Goal: Task Accomplishment & Management: Manage account settings

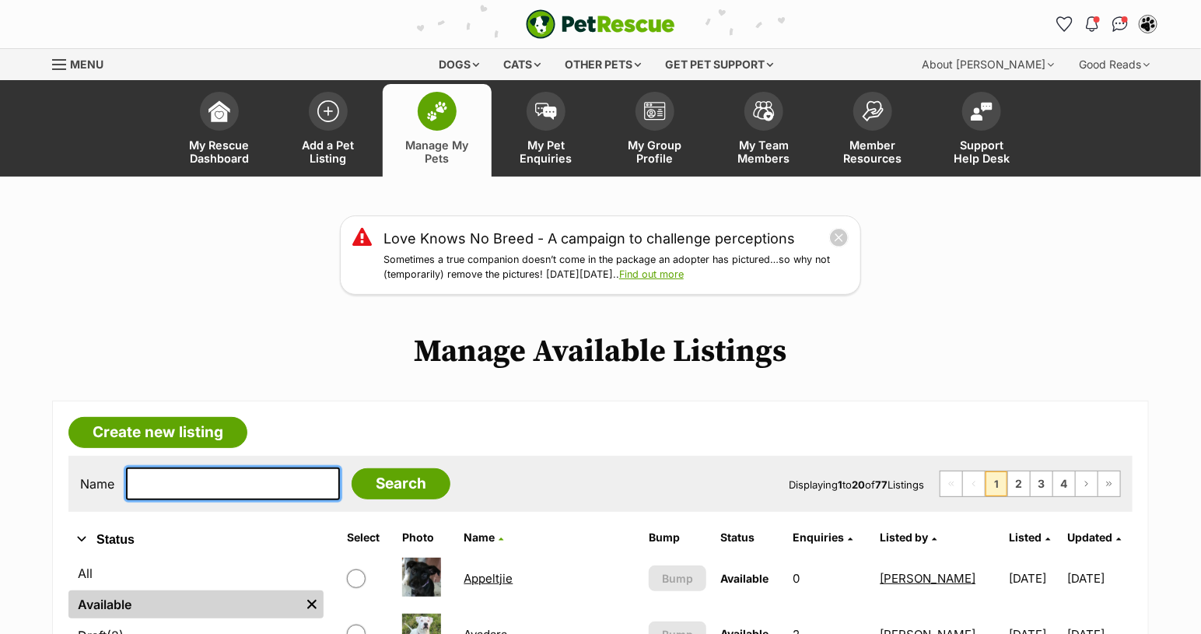
click at [226, 476] on input "text" at bounding box center [233, 484] width 214 height 33
click at [226, 487] on input "text" at bounding box center [233, 484] width 214 height 33
click at [675, 270] on link "Find out more" at bounding box center [651, 274] width 65 height 12
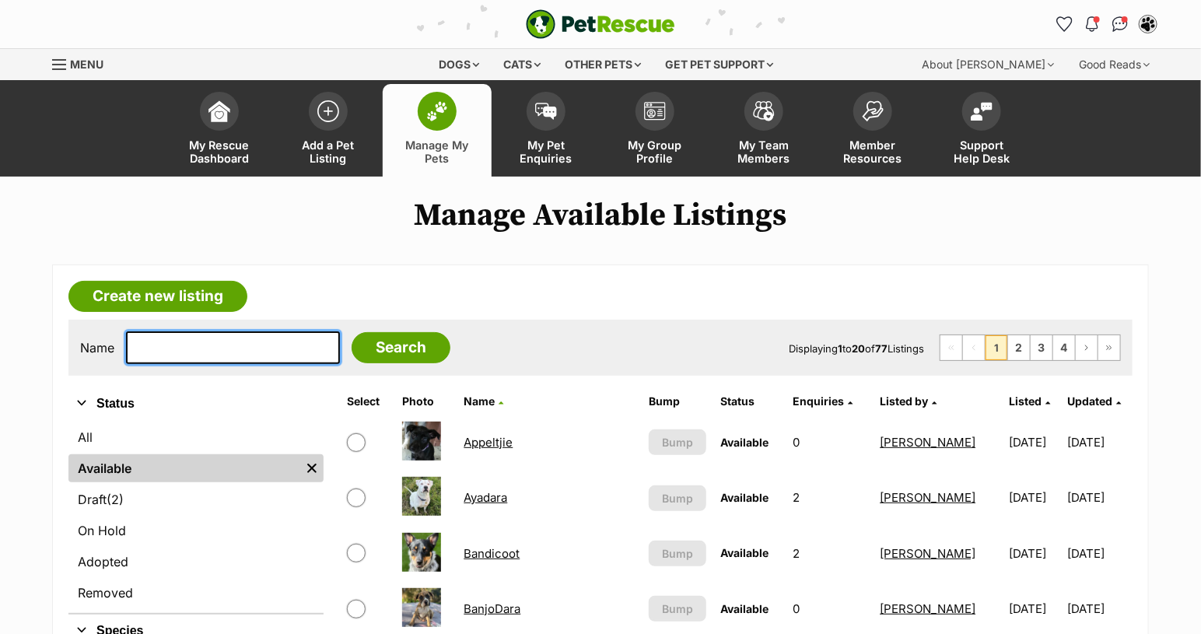
click at [205, 345] on input "text" at bounding box center [233, 347] width 214 height 33
type input "kenn"
click at [352, 332] on input "Search" at bounding box center [401, 347] width 99 height 31
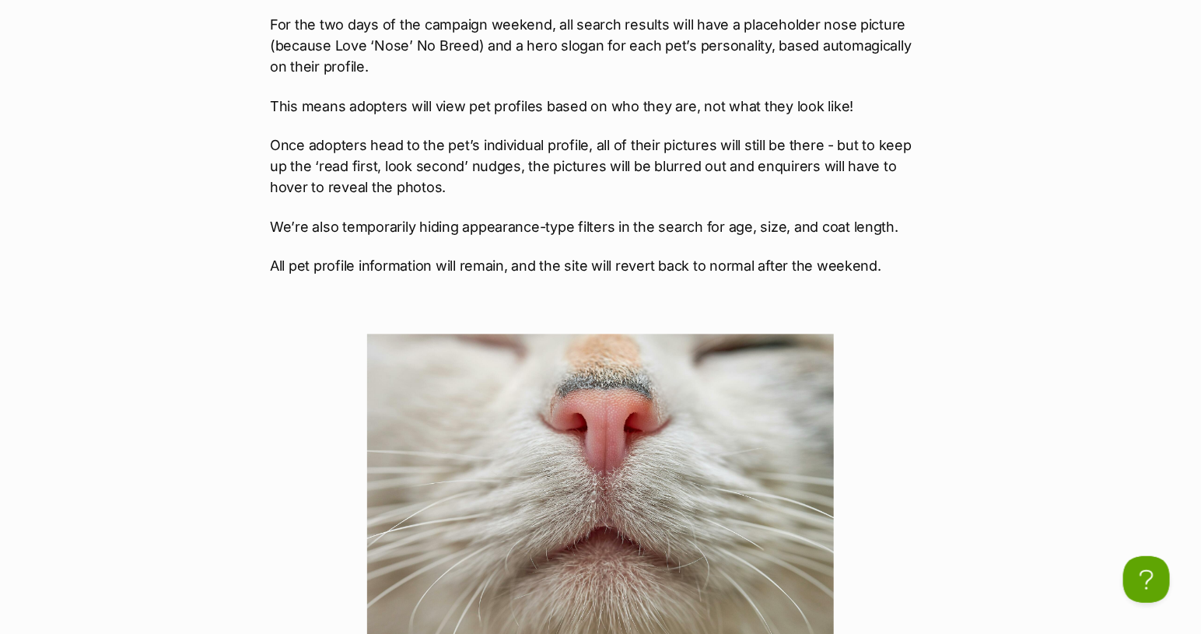
scroll to position [1382, 0]
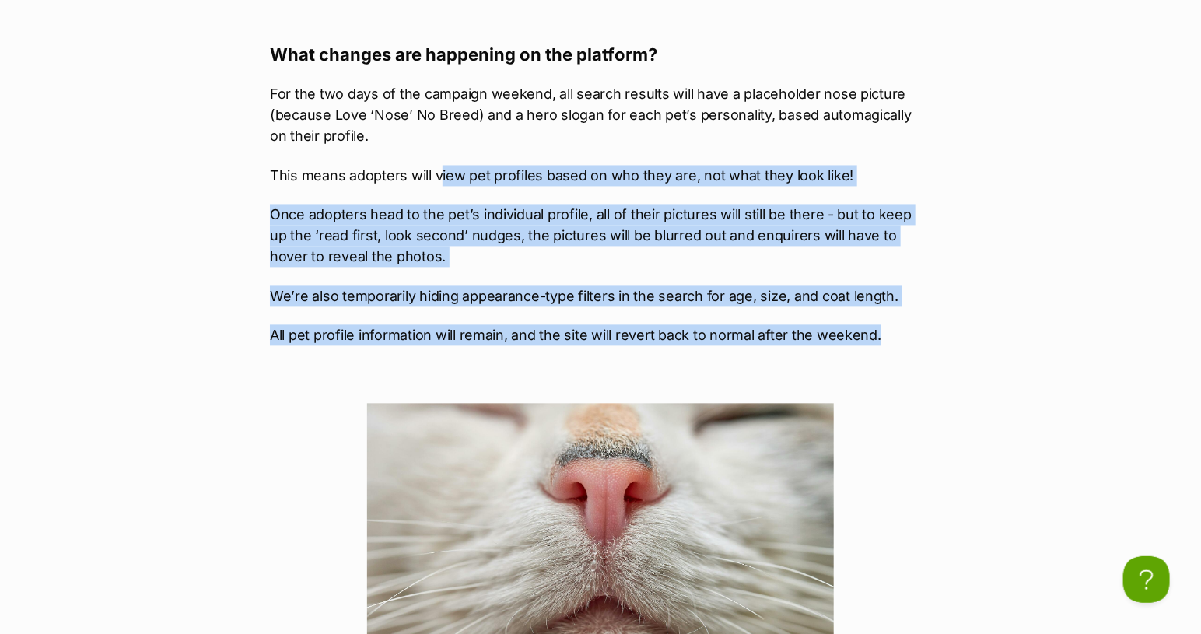
drag, startPoint x: 885, startPoint y: 332, endPoint x: 437, endPoint y: 156, distance: 480.9
click at [437, 156] on div "Can you keep a secret? Something VERY exciting is happening in the pet adoption…" at bounding box center [600, 503] width 661 height 2119
click at [860, 324] on p "All pet profile information will remain, and the site will revert back to norma…" at bounding box center [600, 334] width 661 height 21
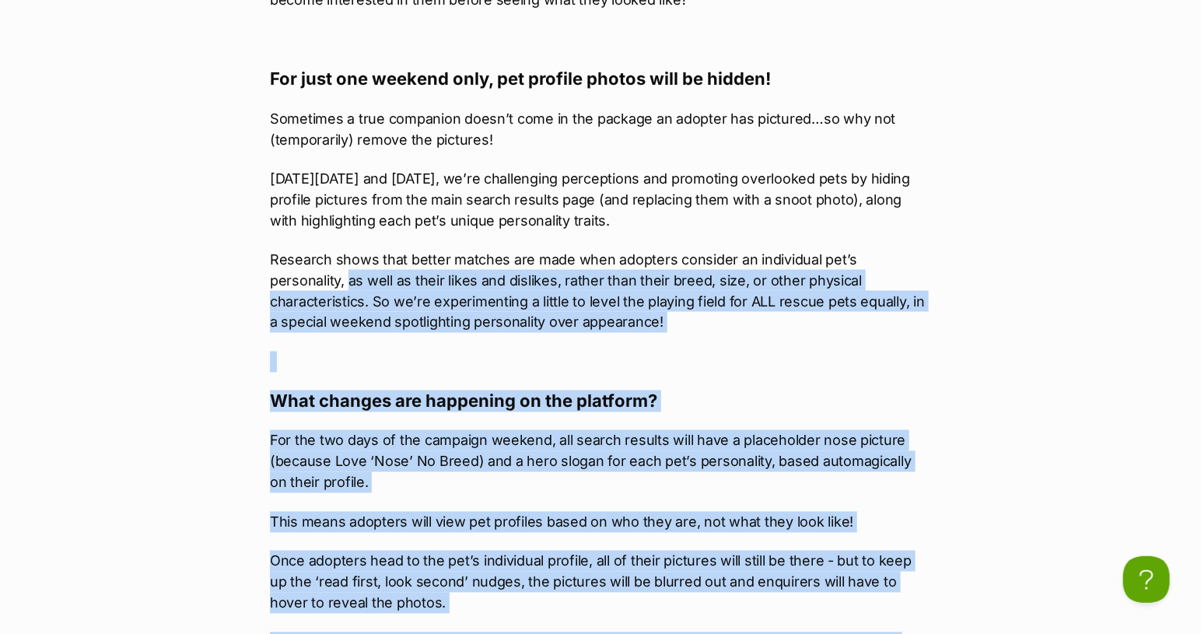
scroll to position [951, 0]
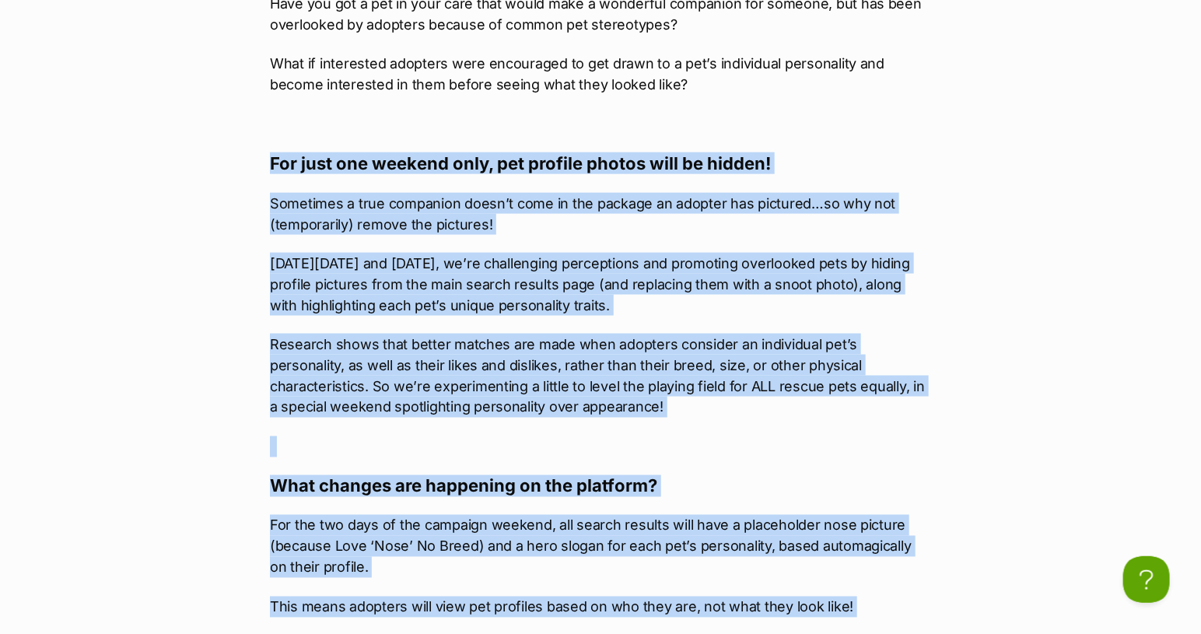
drag, startPoint x: 888, startPoint y: 335, endPoint x: 260, endPoint y: 168, distance: 650.5
click at [260, 168] on article "What's happening at PetRescue Published on: 25 Sep, 2025 Love Knows No Breed - …" at bounding box center [600, 626] width 685 height 2738
copy div "For just one weekend only, pet profile photos will be hidden! Sometimes a true …"
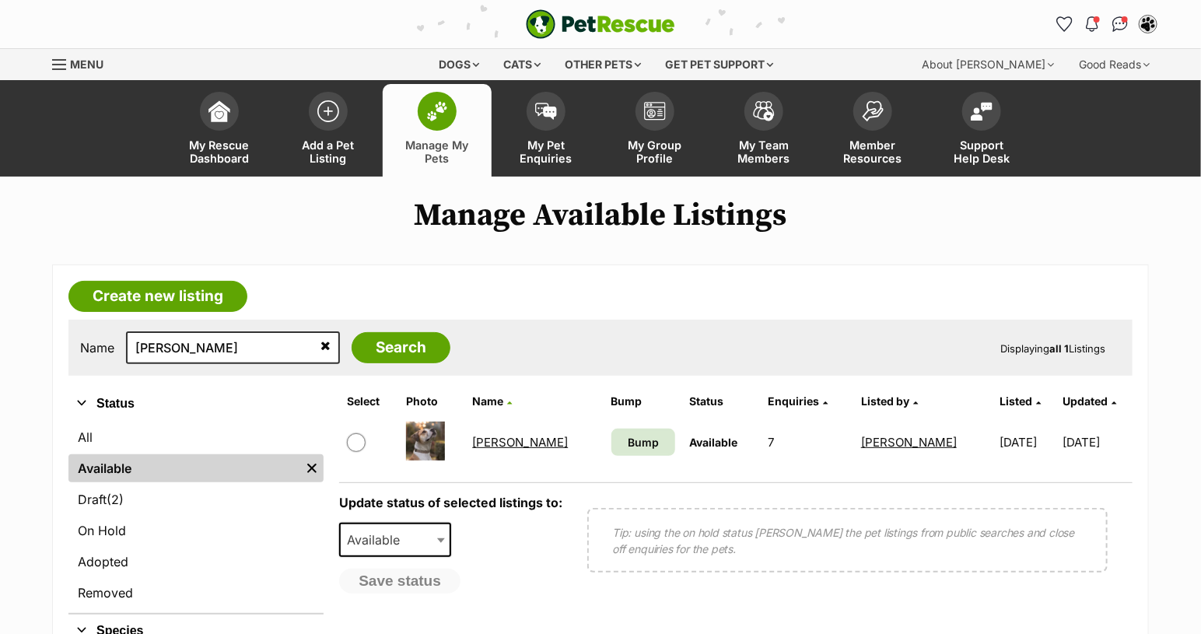
click at [359, 442] on input "checkbox" at bounding box center [356, 442] width 19 height 19
checkbox input "true"
click at [398, 525] on div "Update status of selected listings to: Available On Hold Adopted Removed Availa…" at bounding box center [450, 545] width 223 height 99
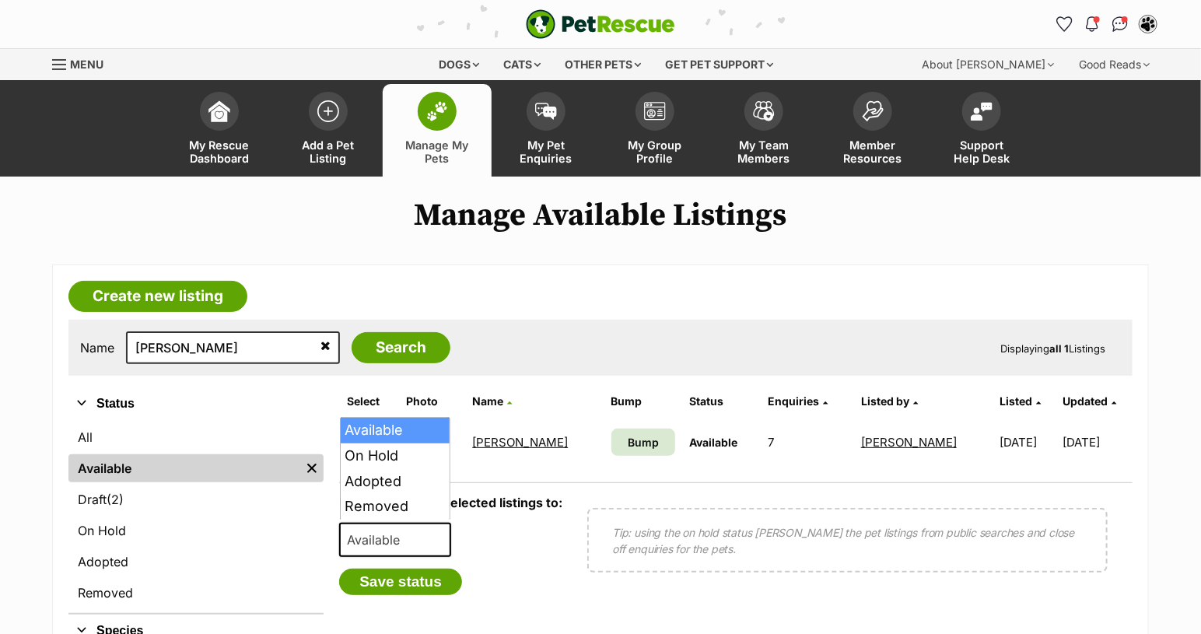
click at [394, 537] on span "Available" at bounding box center [378, 540] width 75 height 22
select select "on_hold"
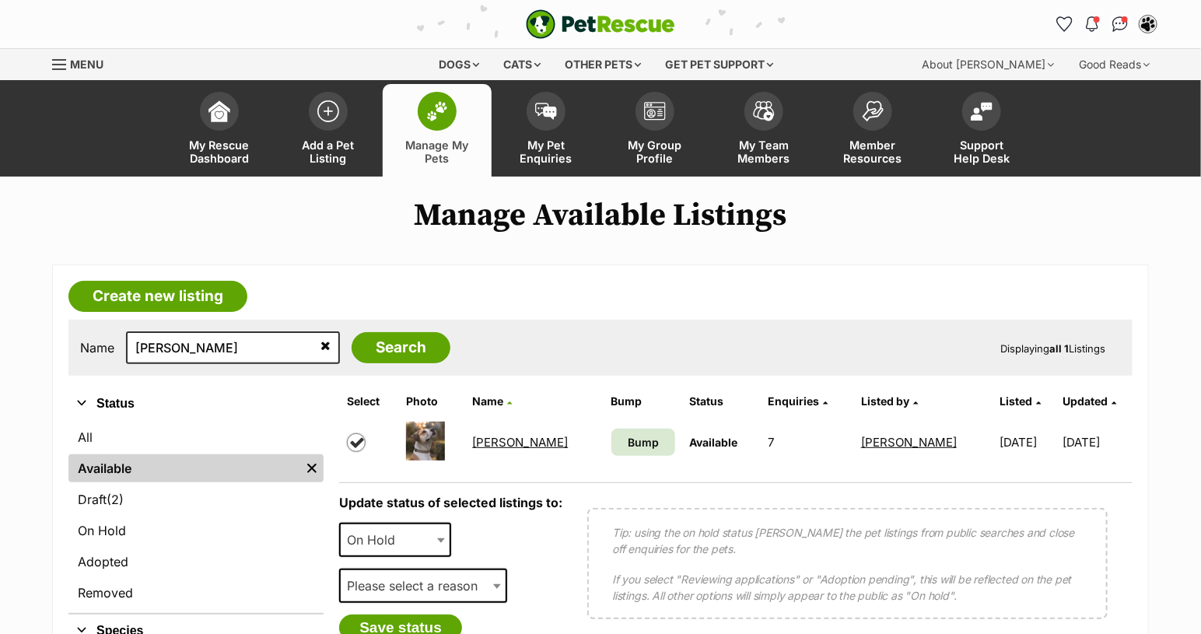
click at [409, 585] on span "Please select a reason" at bounding box center [417, 586] width 152 height 22
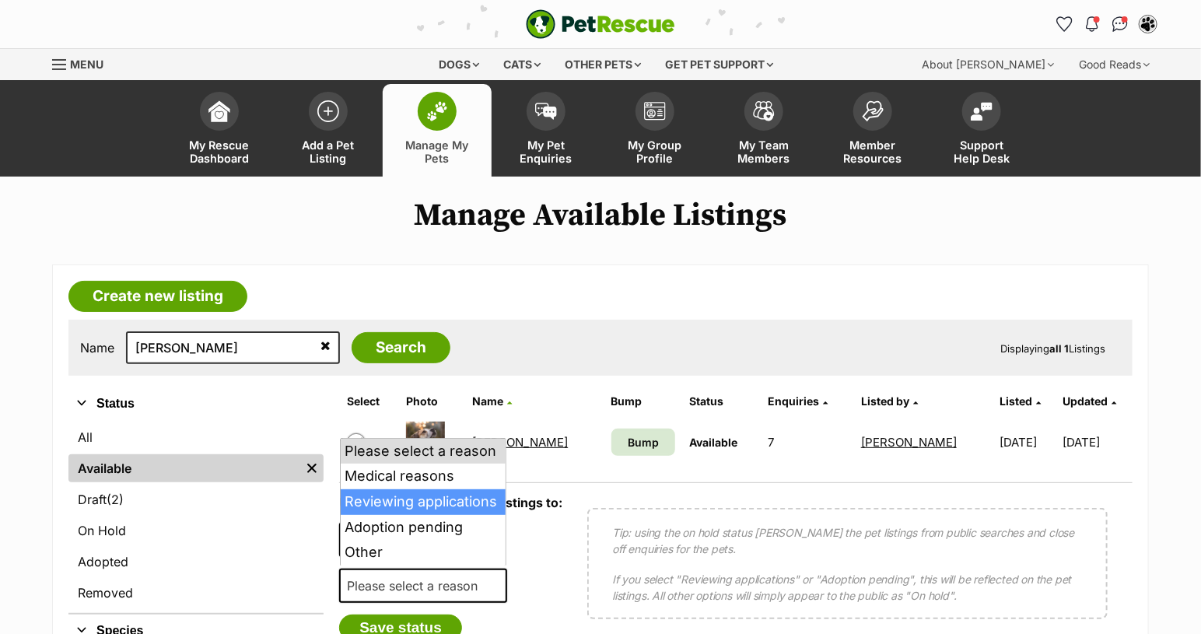
select select "reviewing_applications"
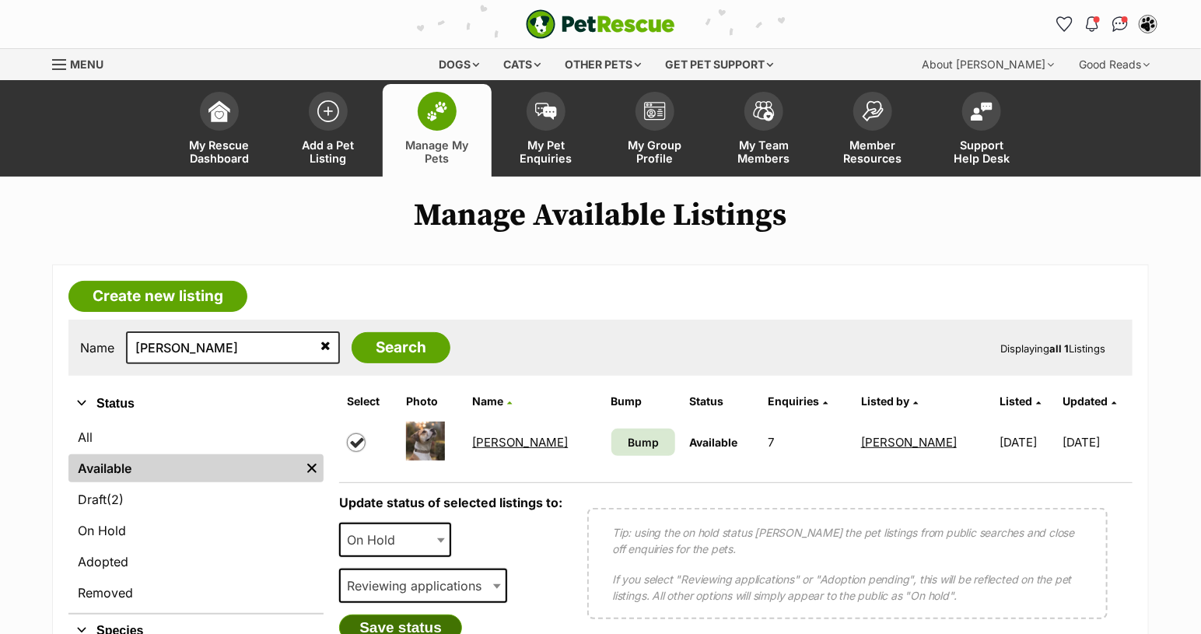
click at [410, 615] on button "Save status" at bounding box center [400, 628] width 123 height 26
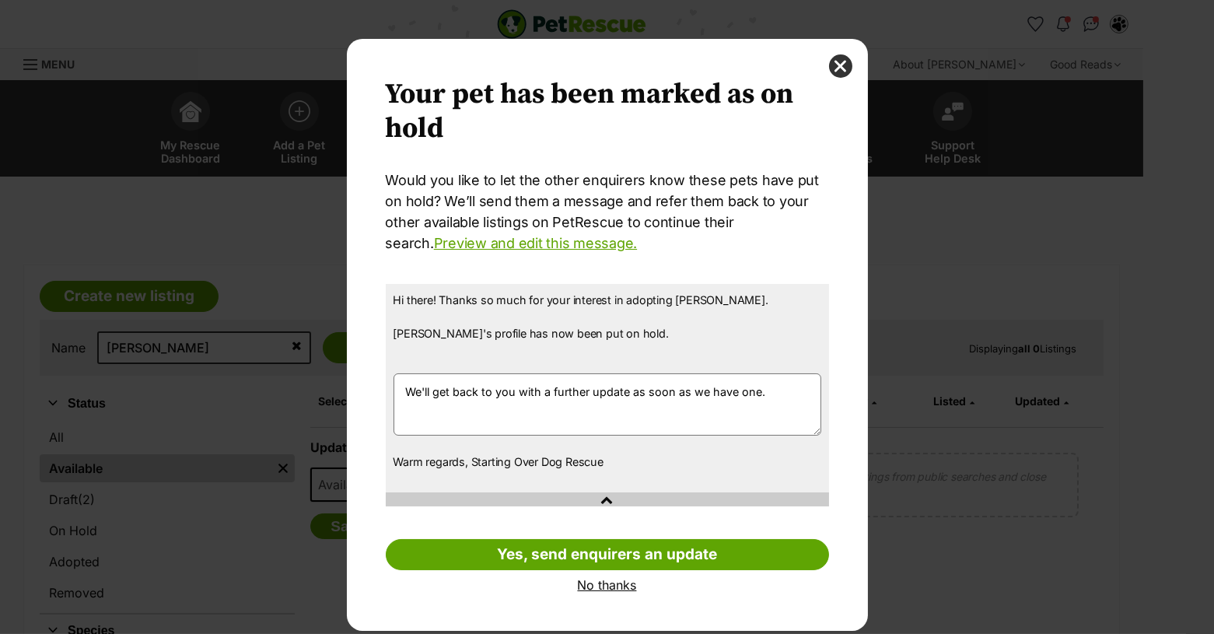
click at [594, 587] on link "No thanks" at bounding box center [607, 585] width 443 height 14
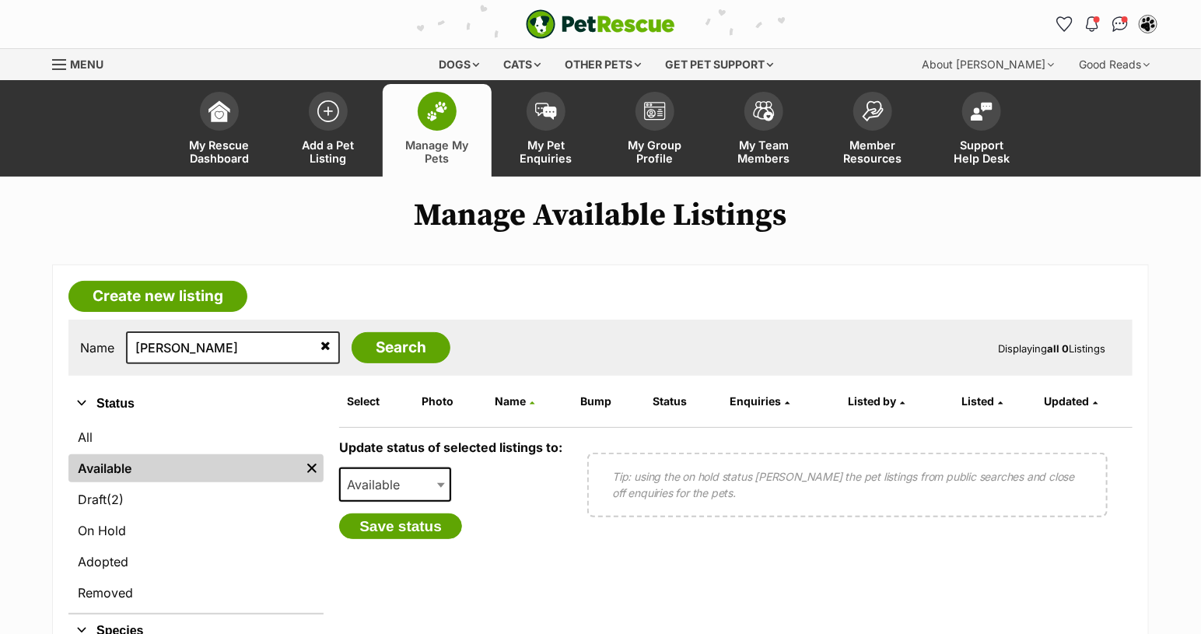
click at [103, 460] on link "Available" at bounding box center [184, 468] width 232 height 28
